Goal: Task Accomplishment & Management: Use online tool/utility

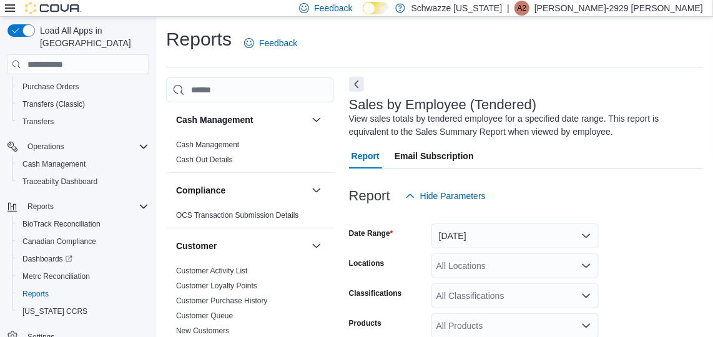
click at [352, 86] on button "Next" at bounding box center [356, 84] width 15 height 15
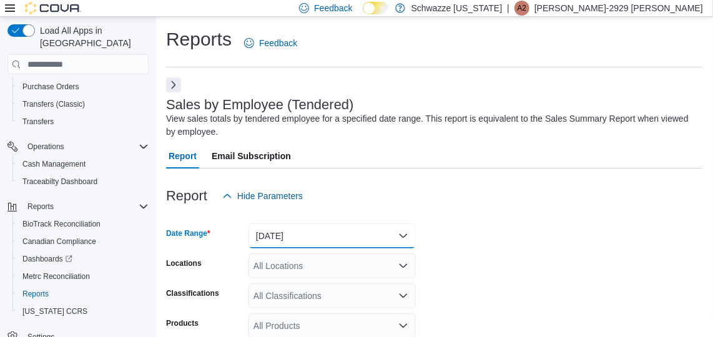
click at [348, 237] on button "[DATE]" at bounding box center [331, 236] width 167 height 25
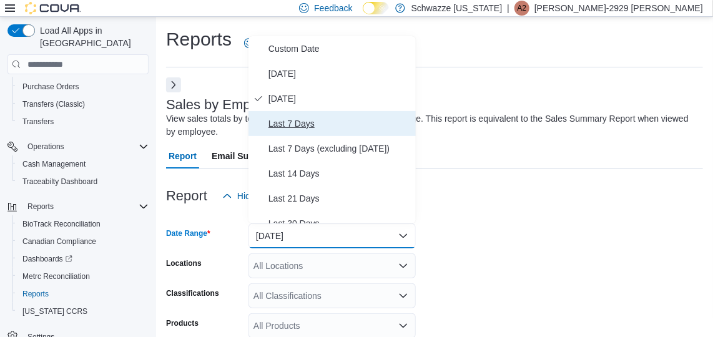
click at [313, 121] on span "Last 7 Days" at bounding box center [339, 123] width 142 height 15
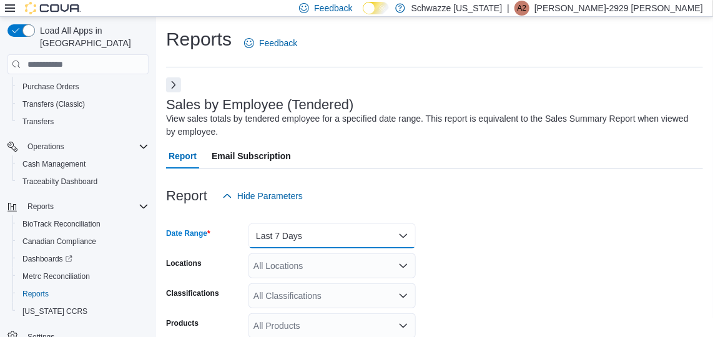
drag, startPoint x: 285, startPoint y: 234, endPoint x: 280, endPoint y: 250, distance: 16.8
click at [295, 232] on button "Last 7 Days" at bounding box center [331, 236] width 167 height 25
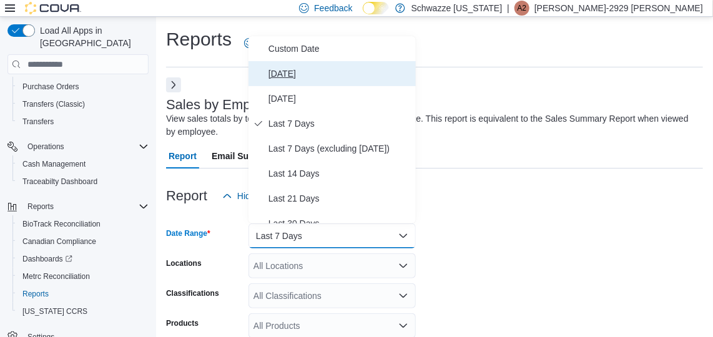
click at [279, 84] on button "[DATE]" at bounding box center [331, 73] width 167 height 25
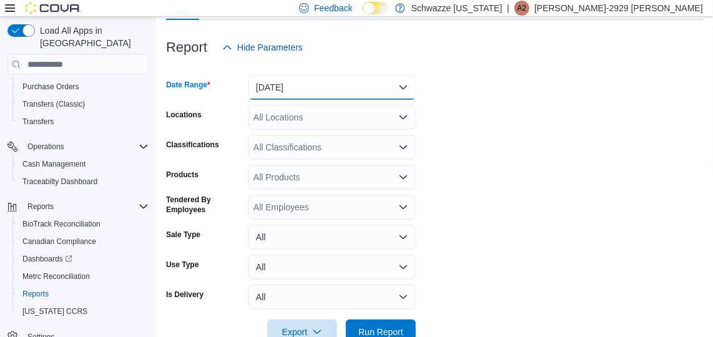
scroll to position [149, 0]
click at [363, 123] on div "All Locations" at bounding box center [331, 116] width 167 height 25
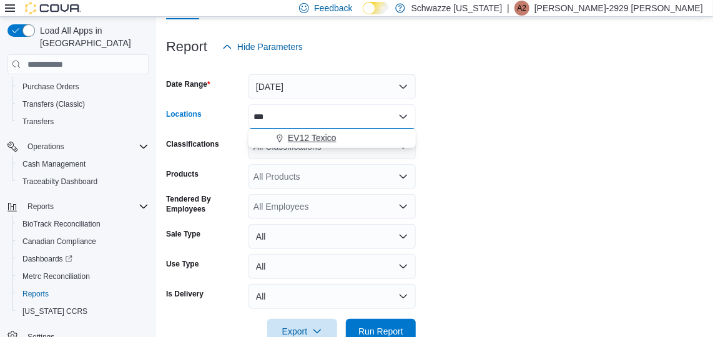
type input "***"
drag, startPoint x: 325, startPoint y: 136, endPoint x: 320, endPoint y: 141, distance: 7.5
click at [320, 141] on span "EV12 Texico" at bounding box center [312, 138] width 49 height 12
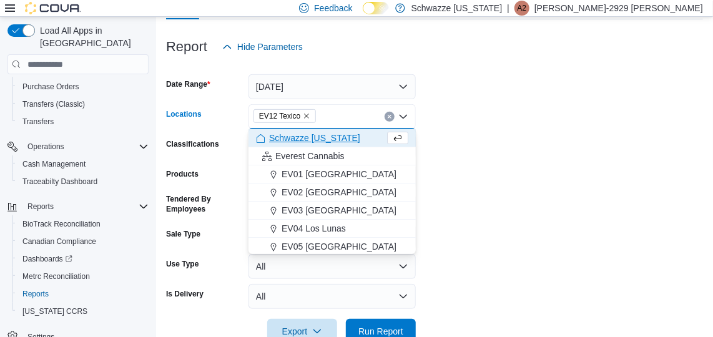
click at [320, 141] on span "Schwazze [US_STATE]" at bounding box center [314, 138] width 91 height 12
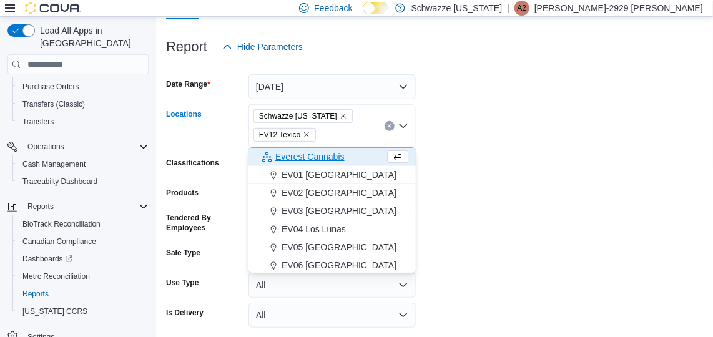
click at [341, 117] on icon "Remove Schwazze New Mexico from selection in this group" at bounding box center [343, 115] width 7 height 7
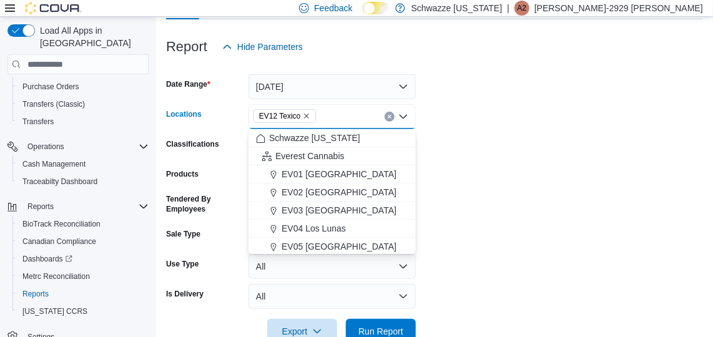
click at [480, 114] on form "Date Range [DATE] Locations EV12 [GEOGRAPHIC_DATA] Combo box. Selected. EV12 Te…" at bounding box center [434, 201] width 537 height 285
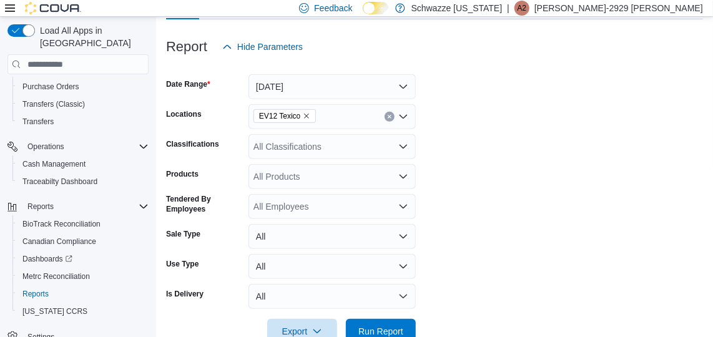
scroll to position [180, 0]
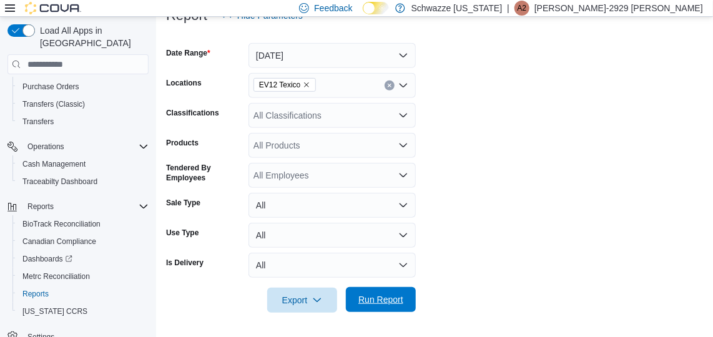
click at [391, 303] on span "Run Report" at bounding box center [380, 299] width 45 height 12
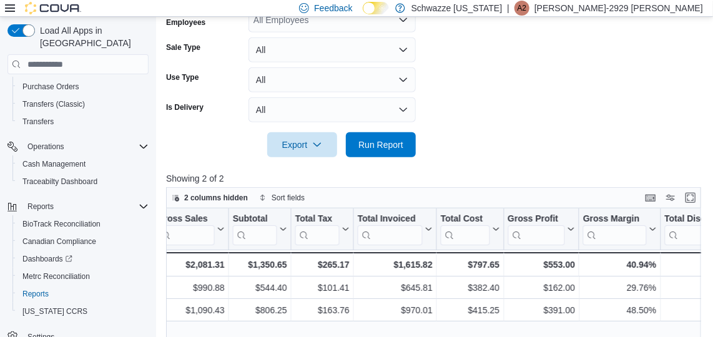
scroll to position [334, 0]
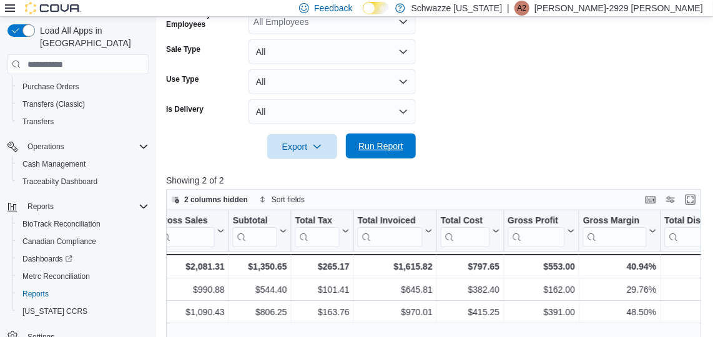
click at [386, 149] on span "Run Report" at bounding box center [380, 146] width 45 height 12
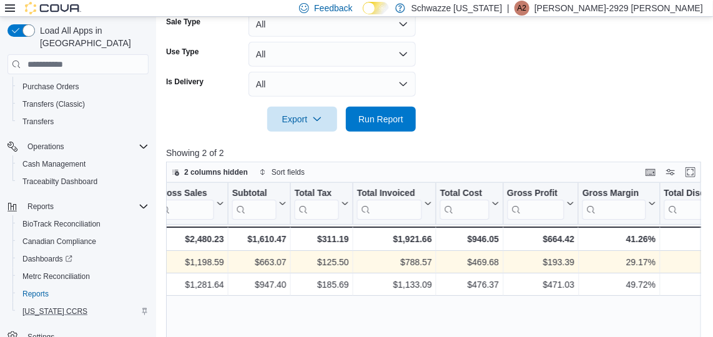
scroll to position [466, 0]
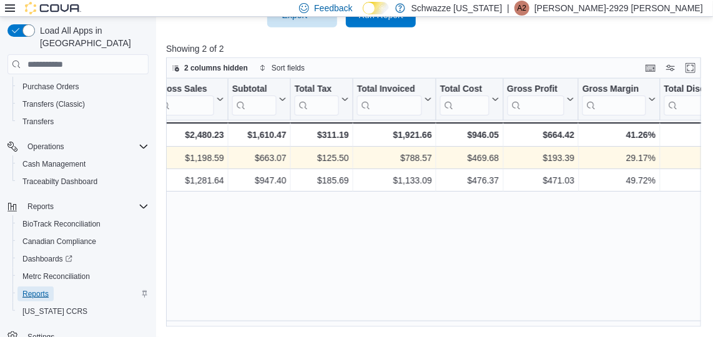
click at [37, 289] on span "Reports" at bounding box center [35, 294] width 26 height 10
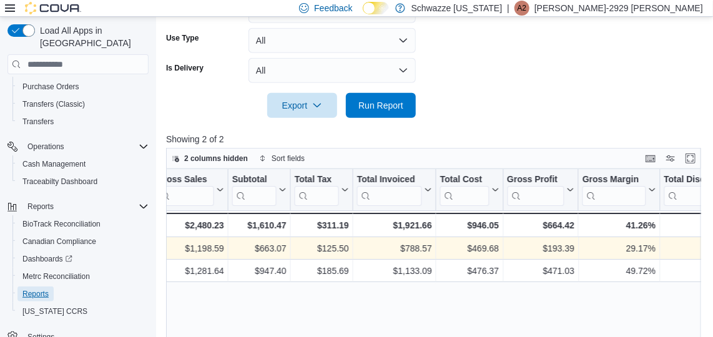
scroll to position [375, 0]
